Goal: Task Accomplishment & Management: Manage account settings

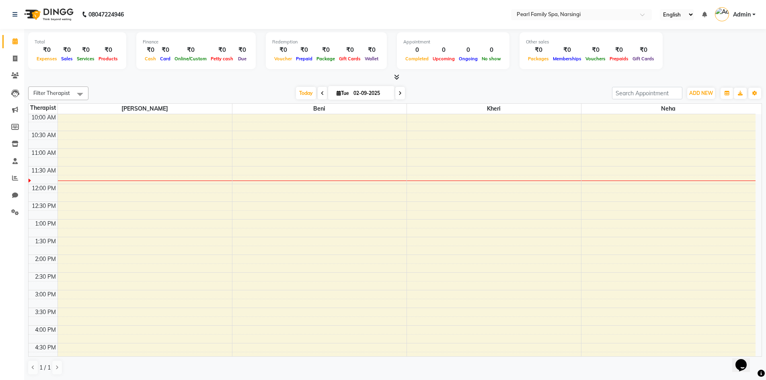
scroll to position [161, 0]
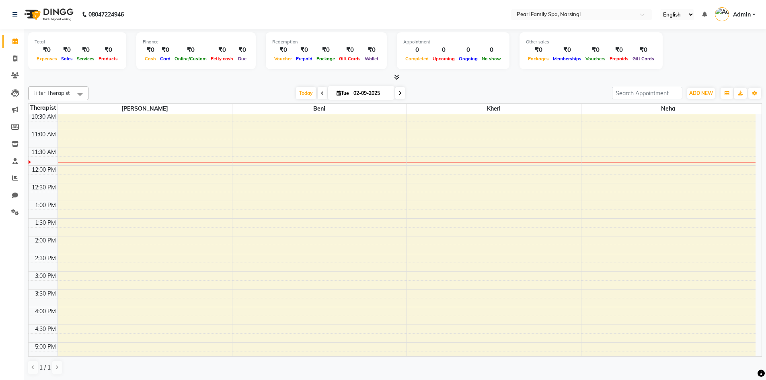
click at [592, 163] on div "6:00 AM 6:30 AM 7:00 AM 7:30 AM 8:00 AM 8:30 AM 9:00 AM 9:30 AM 10:00 AM 10:30 …" at bounding box center [392, 236] width 727 height 566
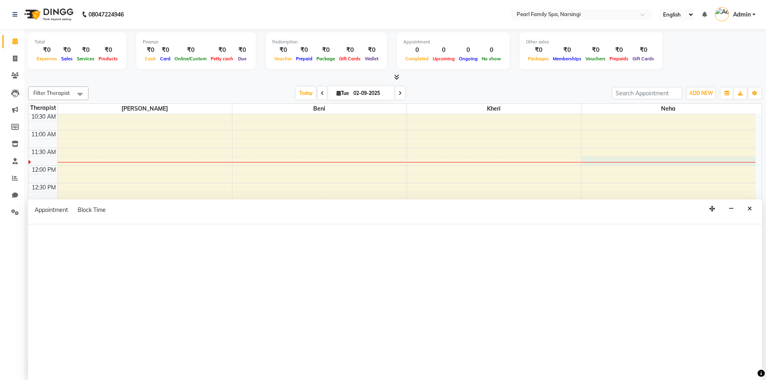
select select "87925"
select select "705"
select select "tentative"
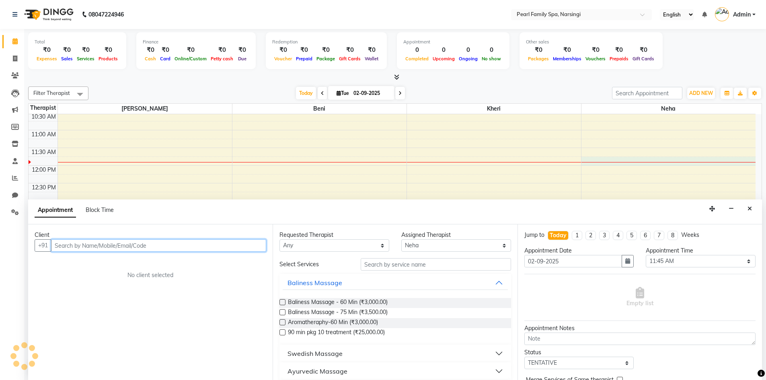
scroll to position [0, 0]
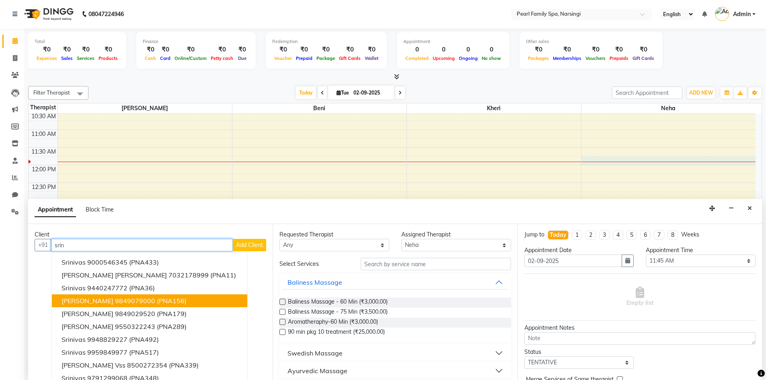
click at [110, 297] on span "[PERSON_NAME]" at bounding box center [88, 301] width 52 height 8
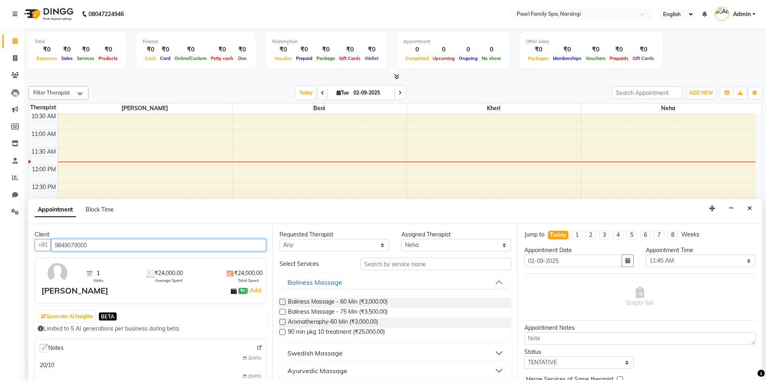
type input "9849079000"
click at [283, 300] on label at bounding box center [282, 302] width 6 height 6
click at [283, 300] on input "checkbox" at bounding box center [281, 302] width 5 height 5
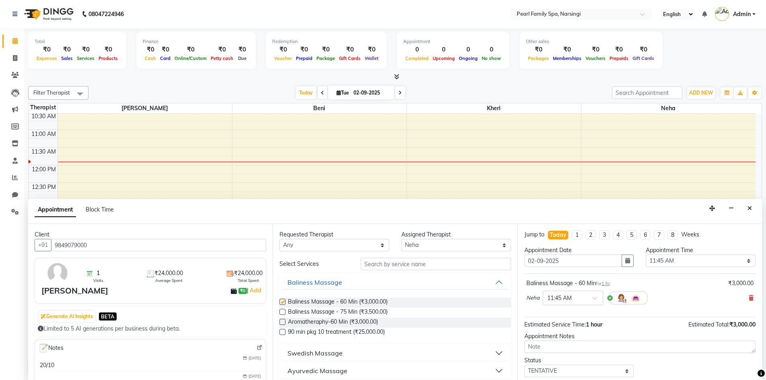
checkbox input "false"
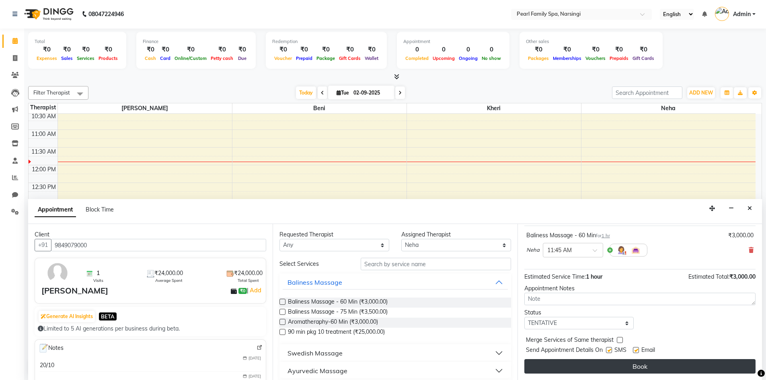
click at [544, 372] on button "Book" at bounding box center [639, 366] width 231 height 14
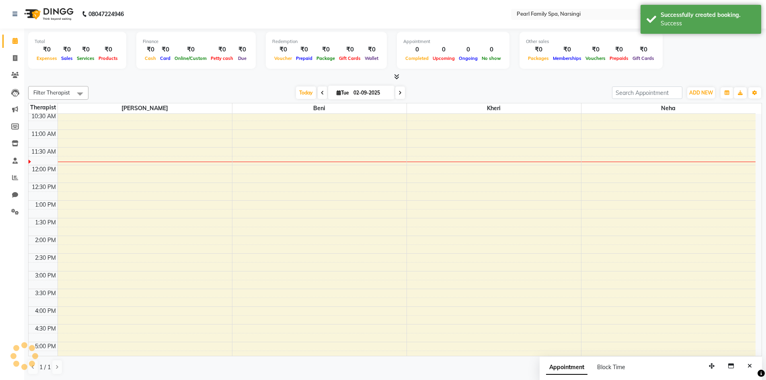
scroll to position [0, 0]
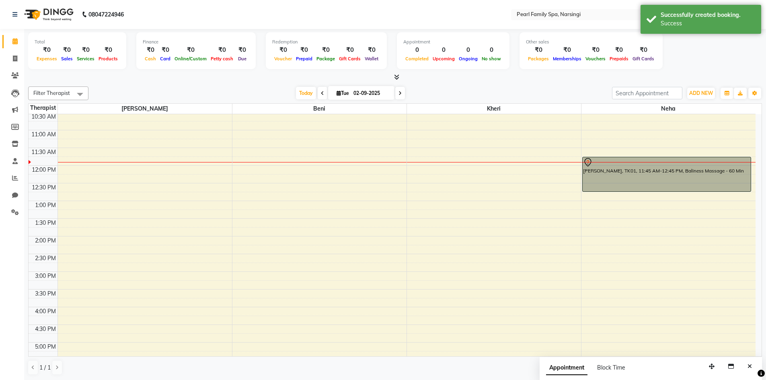
click at [585, 193] on div "6:00 AM 6:30 AM 7:00 AM 7:30 AM 8:00 AM 8:30 AM 9:00 AM 9:30 AM 10:00 AM 10:30 …" at bounding box center [392, 236] width 727 height 566
select select "87925"
select select "tentative"
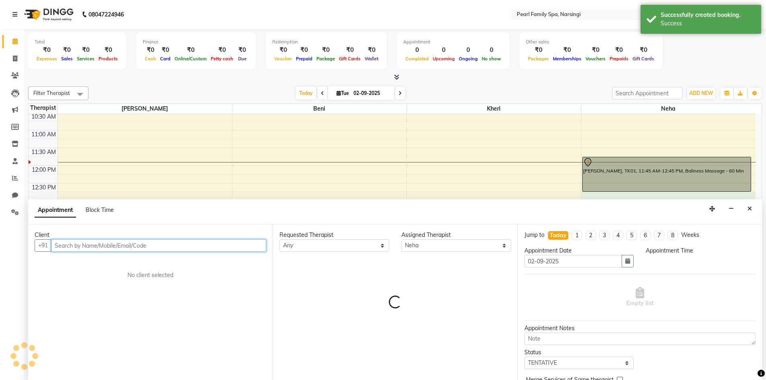
scroll to position [0, 0]
select select "765"
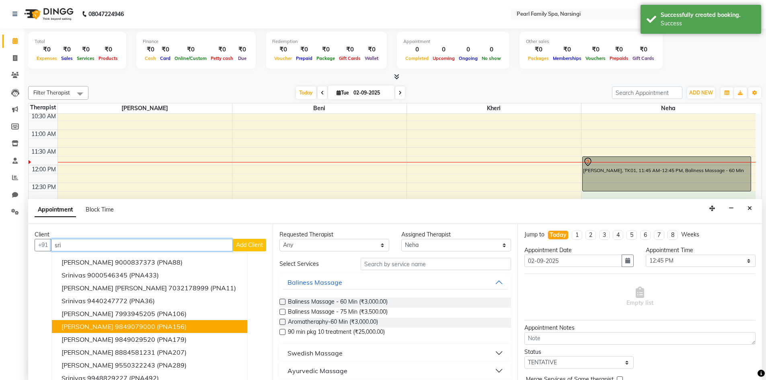
click at [133, 323] on ngb-highlight "9849079000" at bounding box center [135, 327] width 40 height 8
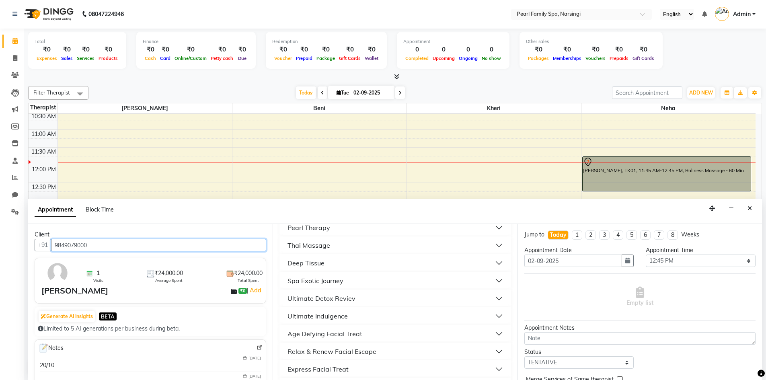
scroll to position [241, 0]
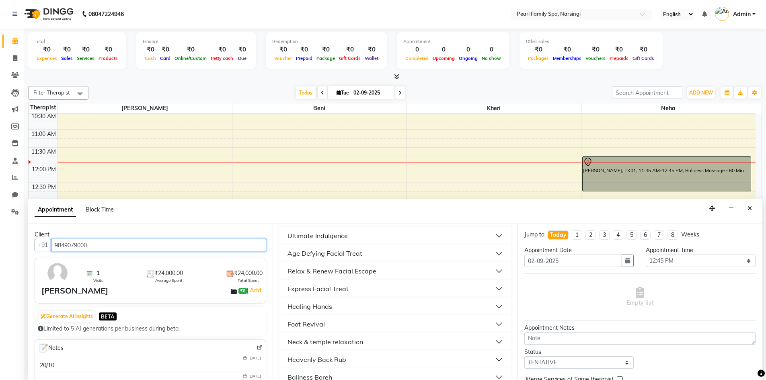
type input "9849079000"
click at [311, 304] on div "Healing Hands" at bounding box center [310, 307] width 45 height 10
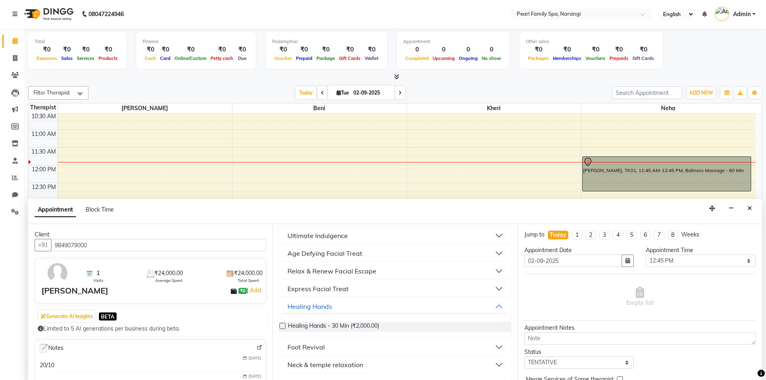
click at [284, 328] on label at bounding box center [282, 326] width 6 height 6
click at [284, 328] on input "checkbox" at bounding box center [281, 326] width 5 height 5
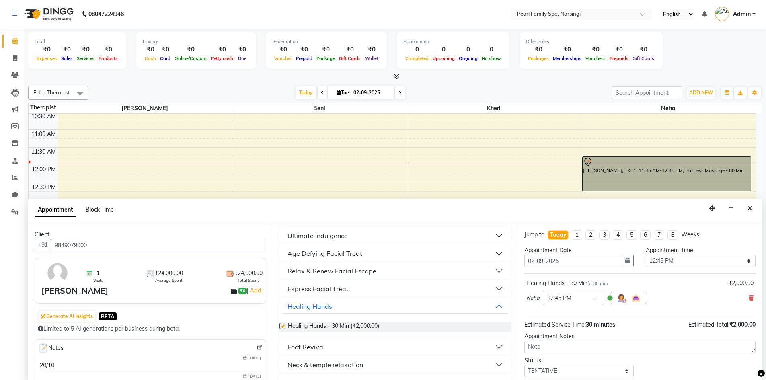
checkbox input "false"
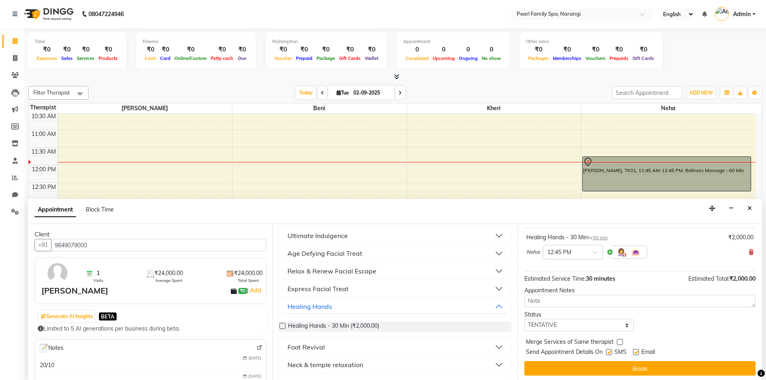
scroll to position [48, 0]
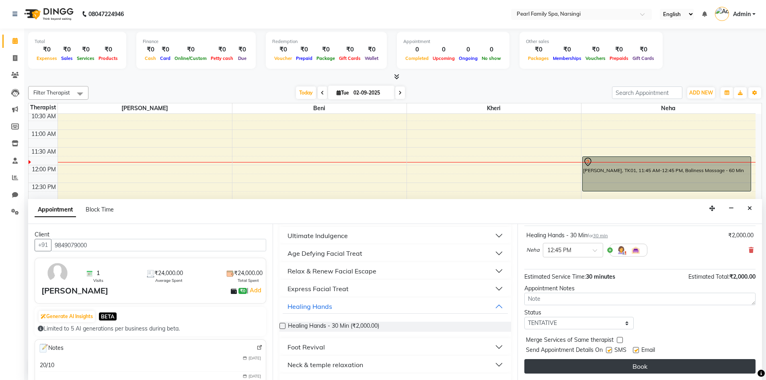
click at [670, 364] on button "Book" at bounding box center [639, 366] width 231 height 14
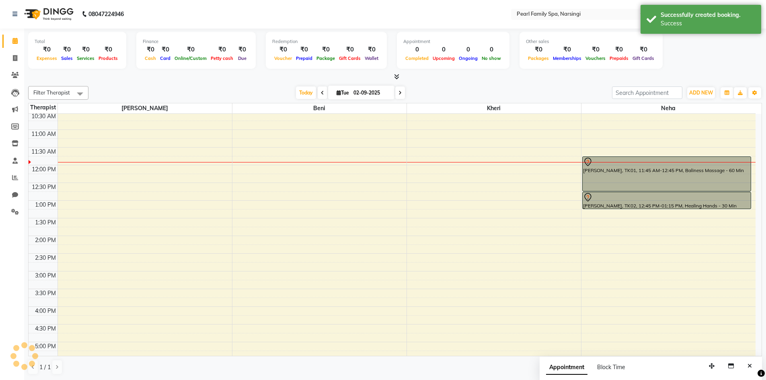
scroll to position [0, 0]
click at [15, 73] on icon at bounding box center [15, 75] width 8 height 6
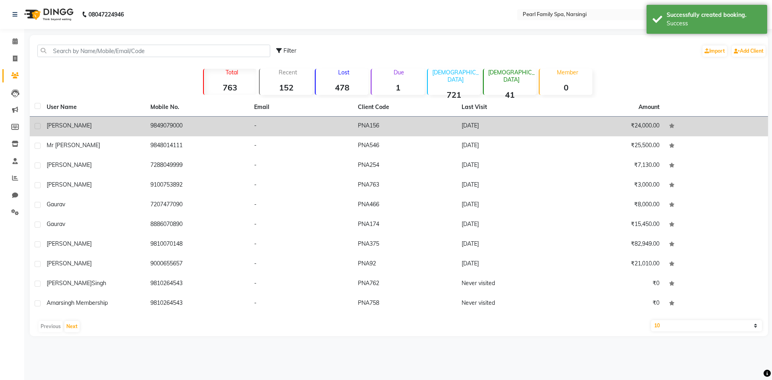
click at [81, 131] on td "[PERSON_NAME]" at bounding box center [94, 127] width 104 height 20
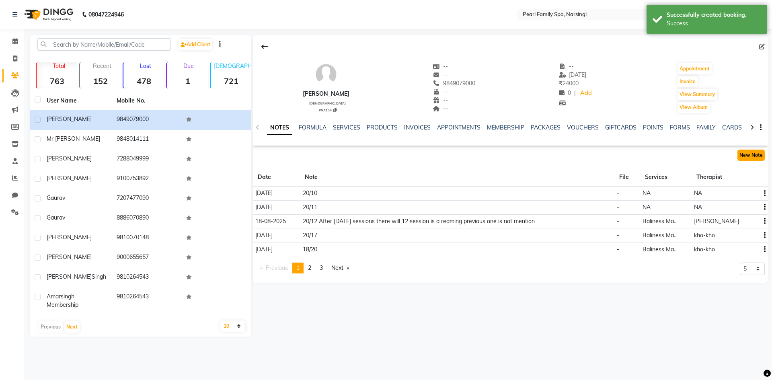
click at [742, 160] on button "New Note" at bounding box center [750, 155] width 27 height 11
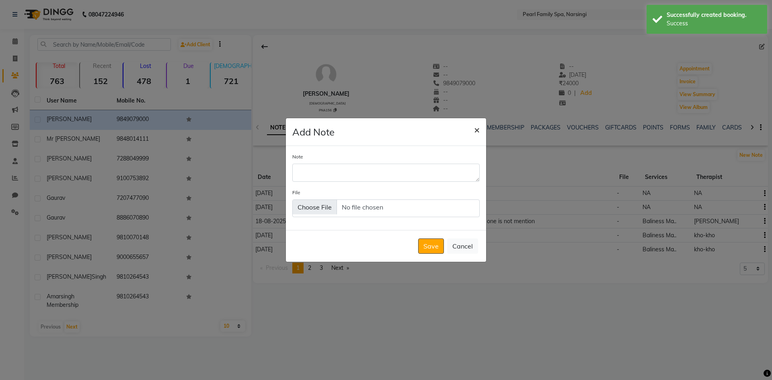
click at [477, 131] on span "×" at bounding box center [477, 129] width 6 height 12
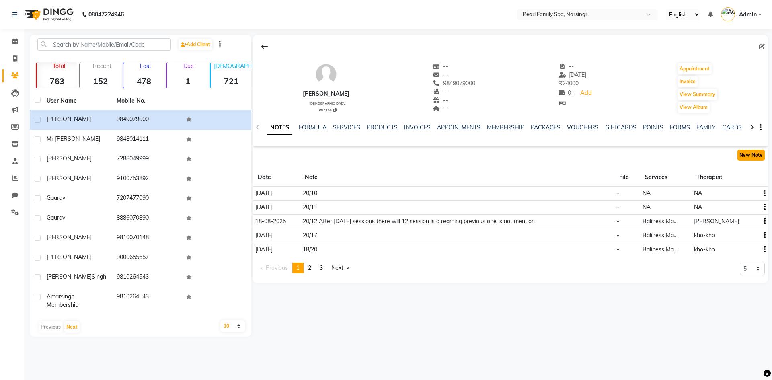
click at [751, 155] on button "New Note" at bounding box center [750, 155] width 27 height 11
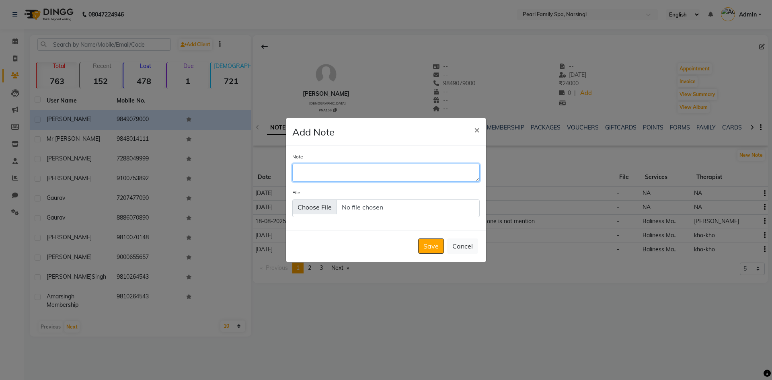
click at [337, 173] on textarea "Note" at bounding box center [385, 173] width 187 height 18
type textarea "20/9"
click at [433, 247] on button "Save" at bounding box center [431, 245] width 26 height 15
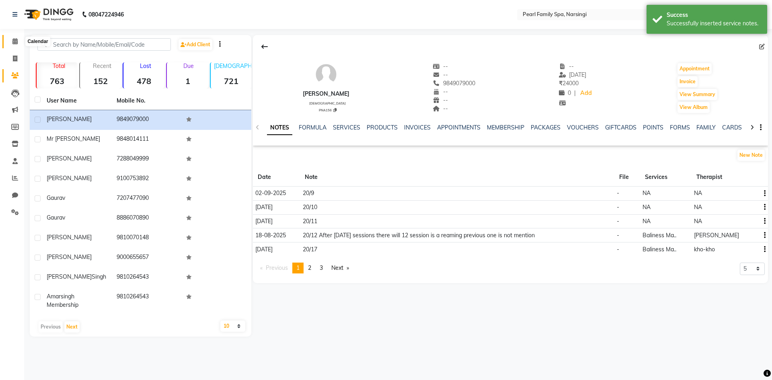
click at [16, 43] on icon at bounding box center [14, 41] width 5 height 6
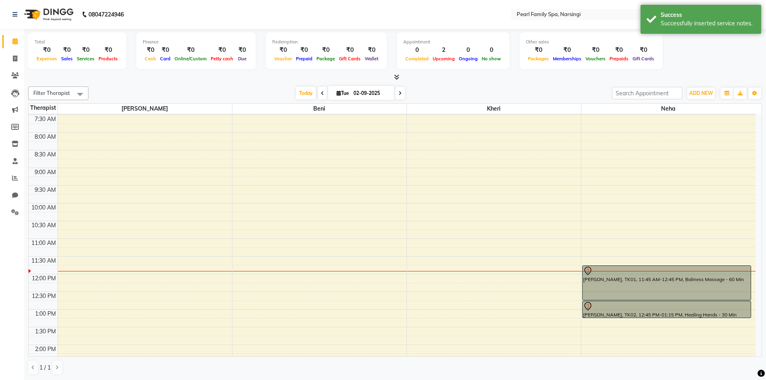
scroll to position [121, 0]
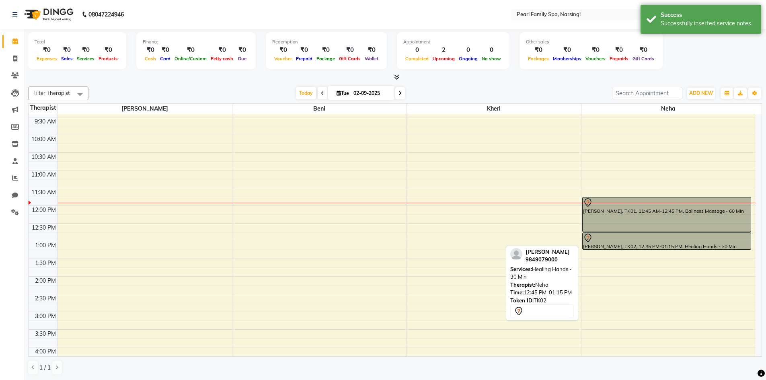
click at [651, 237] on div at bounding box center [667, 238] width 168 height 10
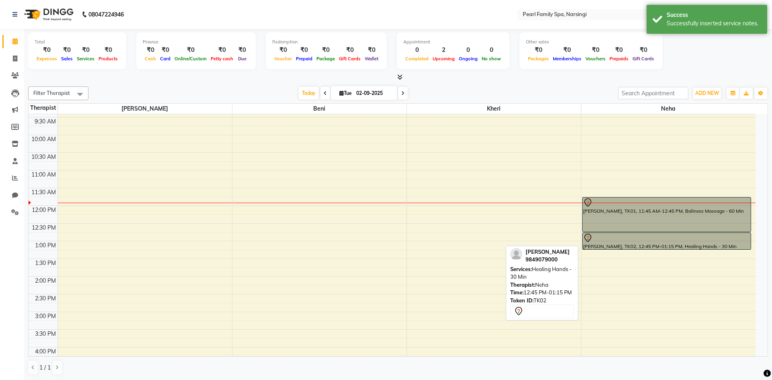
select select "7"
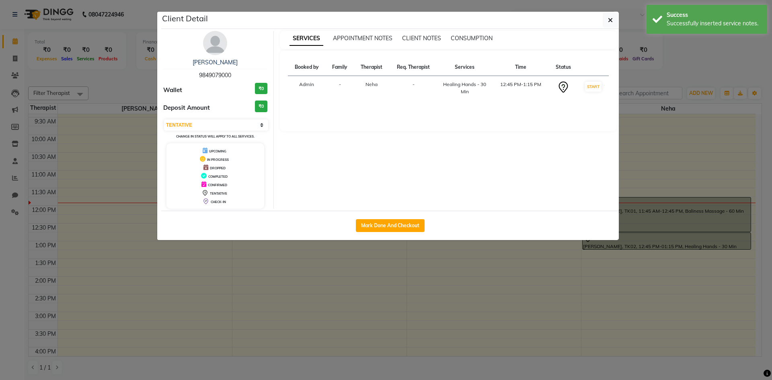
drag, startPoint x: 548, startPoint y: 343, endPoint x: 552, endPoint y: 340, distance: 5.5
click at [549, 343] on ngb-modal-window "Client Detail [PERSON_NAME] 9849079000 Wallet ₹0 Deposit Amount ₹0 Select IN SE…" at bounding box center [386, 190] width 772 height 380
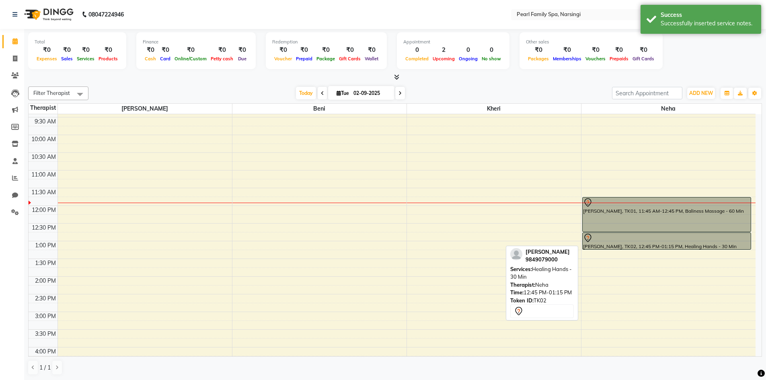
click at [603, 241] on div at bounding box center [667, 238] width 168 height 10
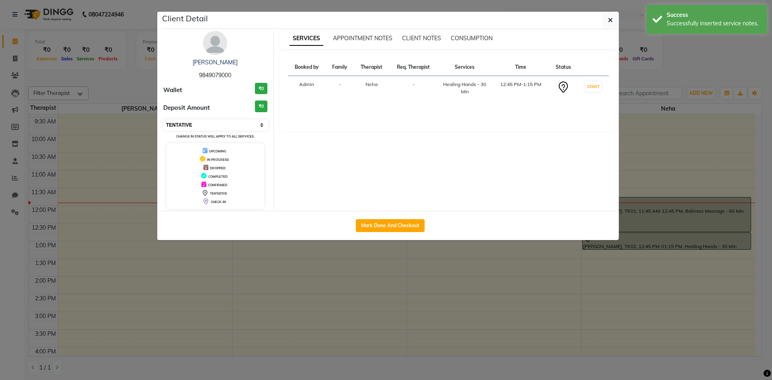
click at [258, 124] on select "Select IN SERVICE CONFIRMED TENTATIVE CHECK IN MARK DONE DROPPED UPCOMING" at bounding box center [216, 124] width 104 height 11
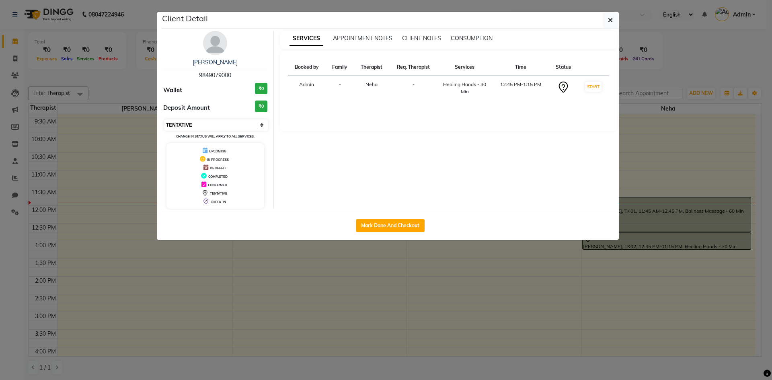
select select "2"
click at [164, 119] on select "Select IN SERVICE CONFIRMED TENTATIVE CHECK IN MARK DONE DROPPED UPCOMING" at bounding box center [216, 124] width 104 height 11
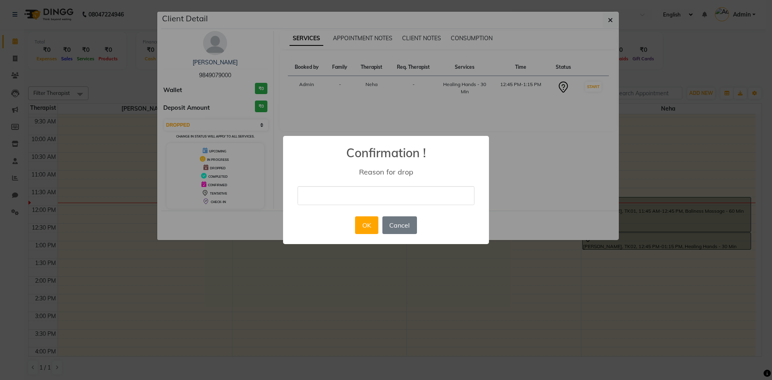
click at [345, 192] on input "text" at bounding box center [386, 195] width 177 height 19
type input "change"
click at [364, 221] on button "OK" at bounding box center [366, 225] width 23 height 18
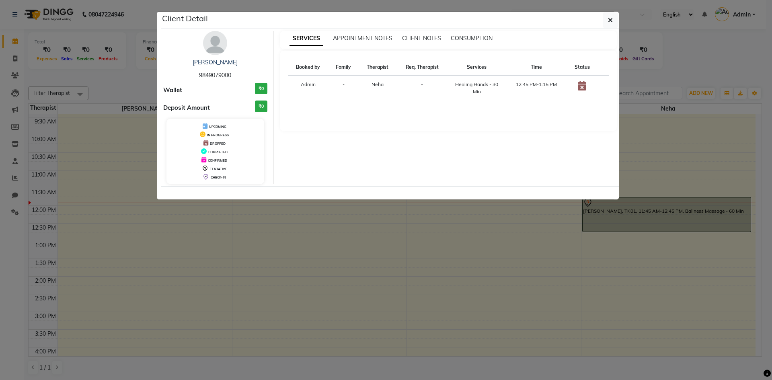
click at [442, 298] on ngb-modal-window "Client Detail [PERSON_NAME] 9849079000 Wallet ₹0 Deposit Amount ₹0 UPCOMING IN …" at bounding box center [386, 190] width 772 height 380
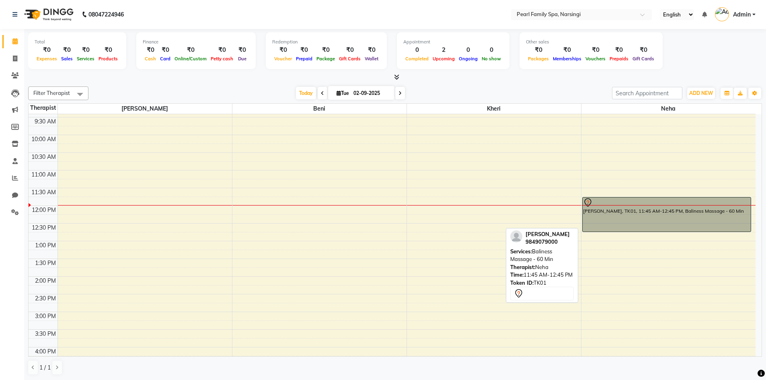
click at [659, 210] on div "[PERSON_NAME], TK01, 11:45 AM-12:45 PM, Baliness Massage - 60 Min" at bounding box center [667, 214] width 168 height 34
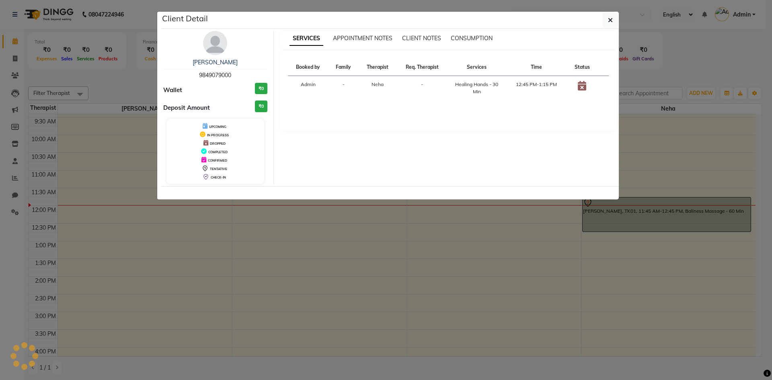
select select "7"
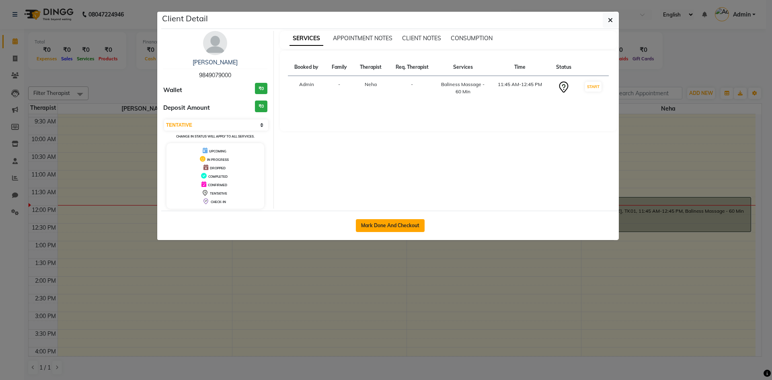
click at [406, 222] on button "Mark Done And Checkout" at bounding box center [390, 225] width 69 height 13
select select "service"
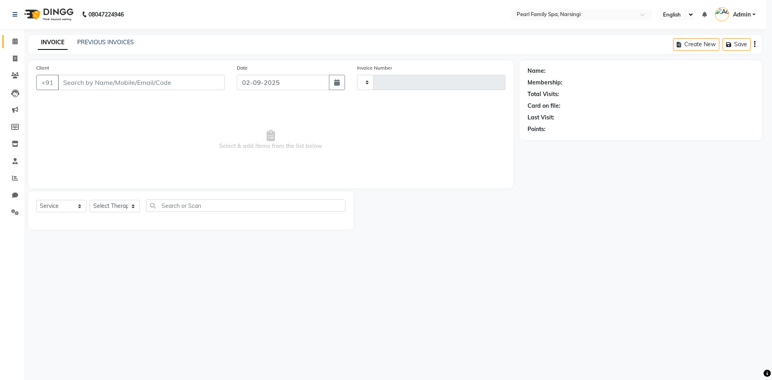
type input "0303"
select select "3"
select select "6217"
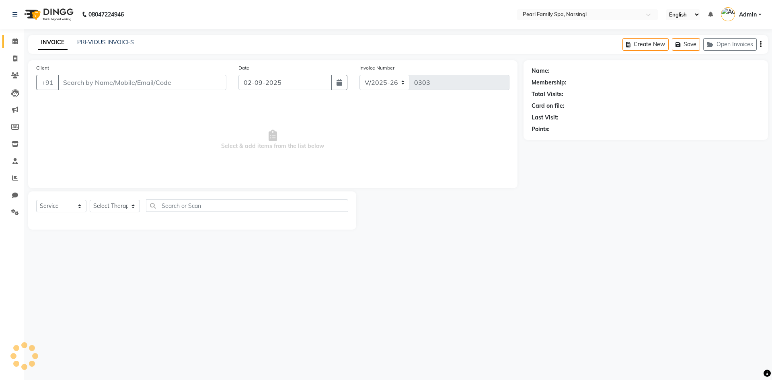
type input "9849079000"
select select "87925"
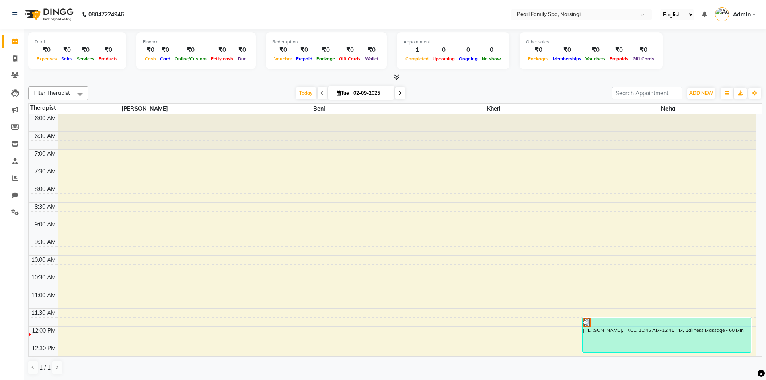
click at [16, 69] on li "Clients" at bounding box center [12, 75] width 24 height 17
click at [6, 82] on link "Clients" at bounding box center [11, 75] width 19 height 13
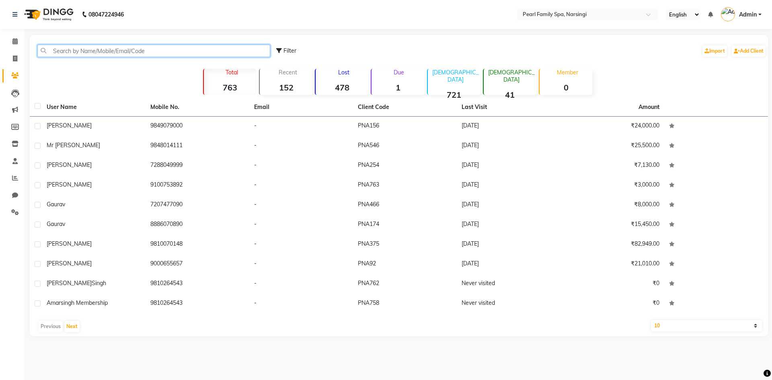
click at [60, 51] on input "text" at bounding box center [153, 51] width 233 height 12
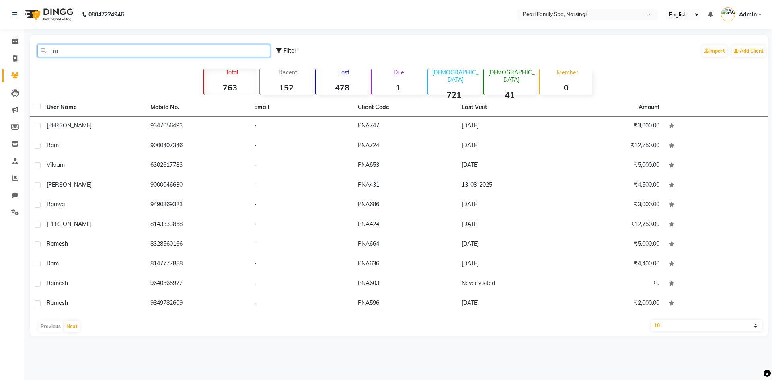
type input "r"
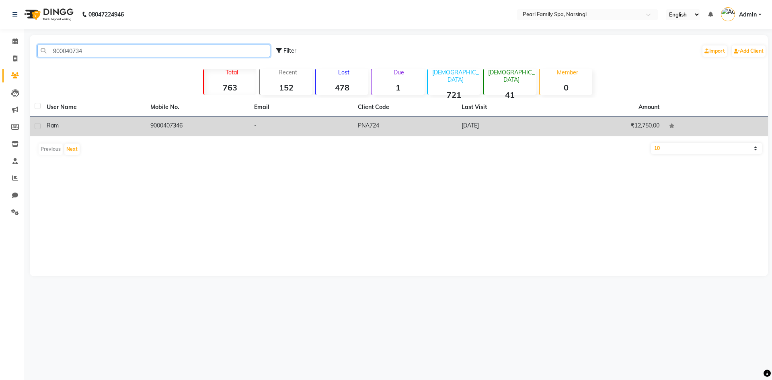
type input "900040734"
click at [242, 118] on td "9000407346" at bounding box center [198, 127] width 104 height 20
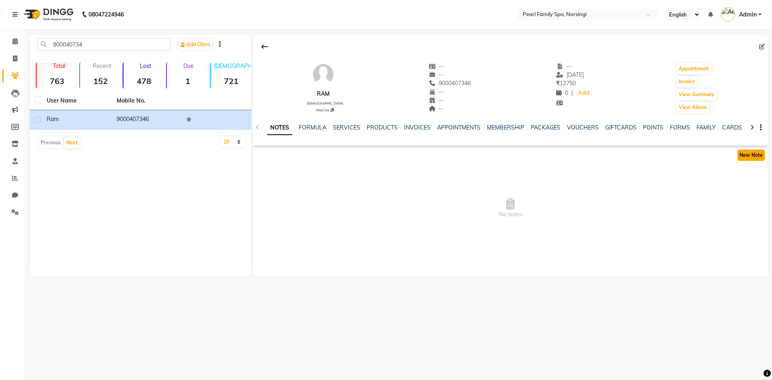
click at [748, 153] on button "New Note" at bounding box center [750, 155] width 27 height 11
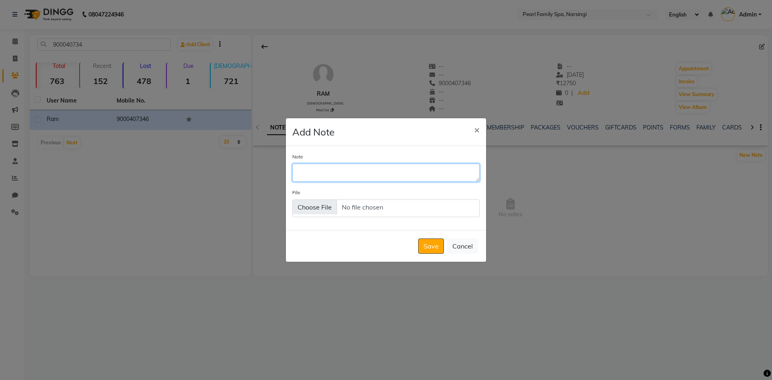
click at [417, 168] on textarea "Note" at bounding box center [385, 173] width 187 height 18
type textarea "10/9"
click at [419, 257] on div "Save Cancel" at bounding box center [386, 246] width 200 height 32
click at [423, 254] on div "Save Cancel" at bounding box center [386, 246] width 200 height 32
click at [431, 250] on button "Save" at bounding box center [431, 245] width 26 height 15
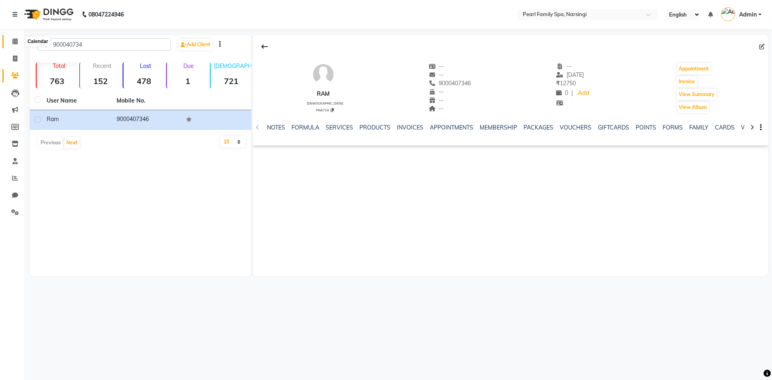
click at [16, 38] on icon at bounding box center [14, 41] width 5 height 6
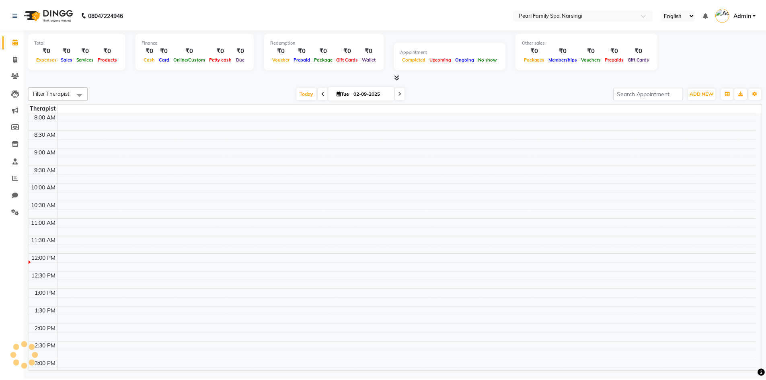
scroll to position [213, 0]
